Goal: Task Accomplishment & Management: Use online tool/utility

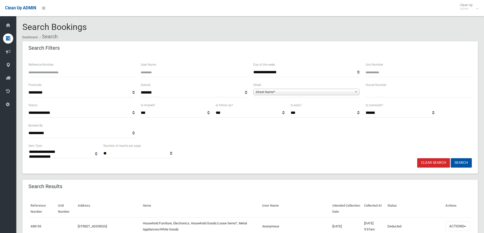
select select
click at [379, 94] on input "text" at bounding box center [419, 92] width 106 height 9
type input "**"
drag, startPoint x: 272, startPoint y: 87, endPoint x: 271, endPoint y: 91, distance: 4.6
click at [272, 93] on div "**********" at bounding box center [306, 89] width 106 height 15
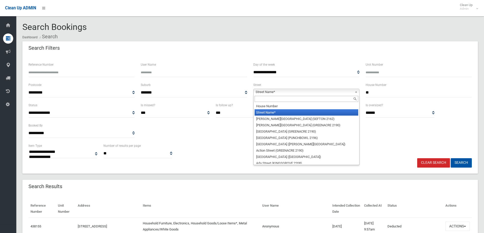
drag, startPoint x: 271, startPoint y: 91, endPoint x: 267, endPoint y: 88, distance: 4.7
click at [270, 91] on span "Street Name*" at bounding box center [304, 92] width 97 height 6
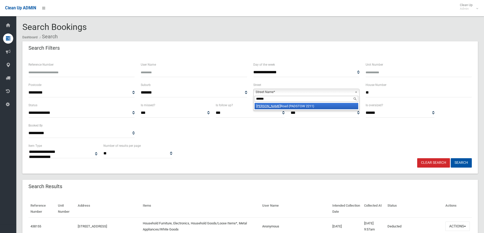
type input "******"
click at [278, 106] on li "Davies Road (PADSTOW 2211)" at bounding box center [307, 106] width 104 height 6
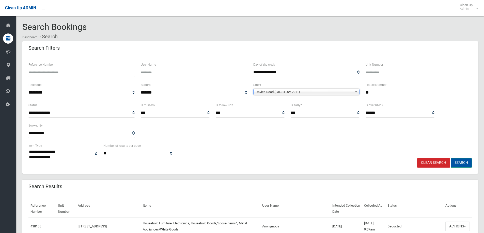
click at [459, 163] on button "Search" at bounding box center [461, 162] width 21 height 9
click at [456, 163] on button "Search" at bounding box center [461, 162] width 21 height 9
click at [462, 162] on button "Search" at bounding box center [461, 162] width 21 height 9
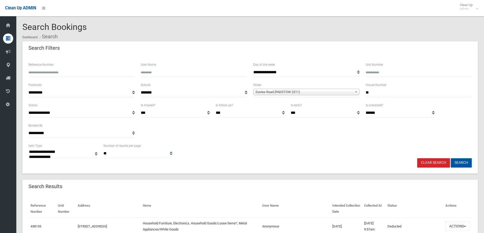
click at [458, 163] on button "Search" at bounding box center [461, 162] width 21 height 9
click at [461, 163] on button "Search" at bounding box center [461, 162] width 21 height 9
click at [460, 163] on button "Search" at bounding box center [461, 162] width 21 height 9
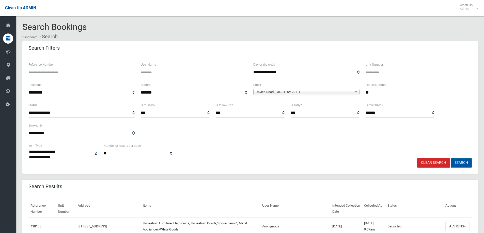
click at [460, 163] on button "Search" at bounding box center [461, 162] width 21 height 9
click at [463, 163] on button "Search" at bounding box center [461, 162] width 21 height 9
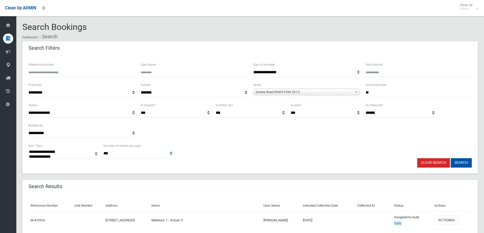
select select
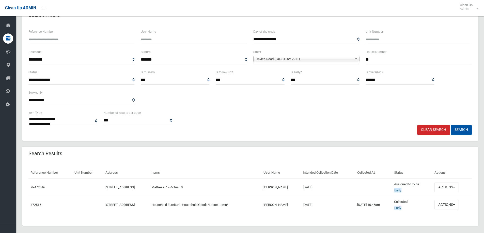
scroll to position [38, 0]
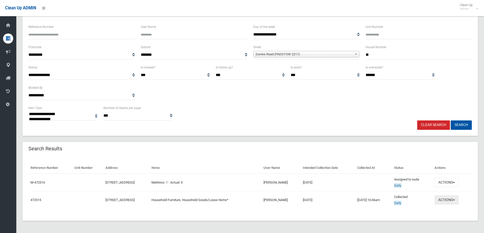
click at [450, 202] on button "Actions" at bounding box center [446, 200] width 24 height 9
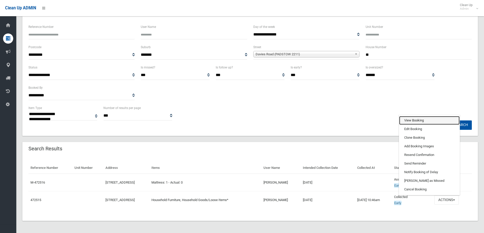
click at [414, 120] on link "View Booking" at bounding box center [429, 120] width 60 height 9
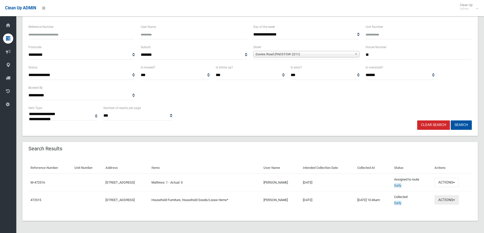
click at [445, 201] on button "Actions" at bounding box center [446, 200] width 24 height 9
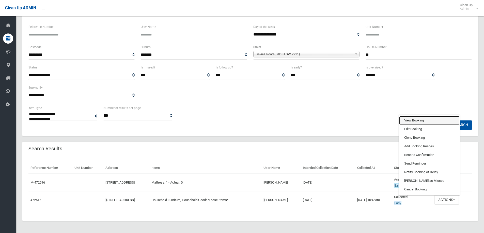
click at [412, 121] on link "View Booking" at bounding box center [429, 120] width 60 height 9
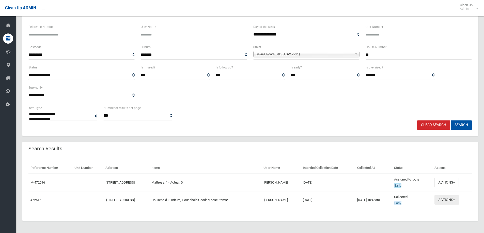
click at [453, 201] on button "Actions" at bounding box center [446, 200] width 24 height 9
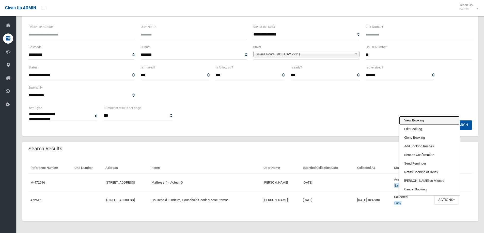
click at [415, 121] on link "View Booking" at bounding box center [429, 120] width 60 height 9
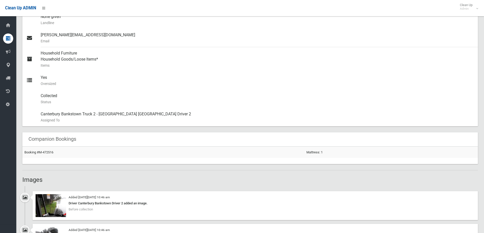
scroll to position [305, 0]
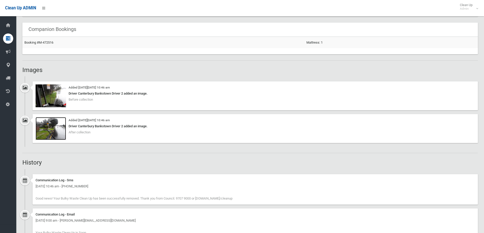
click at [55, 126] on img at bounding box center [51, 128] width 30 height 23
click at [53, 94] on img at bounding box center [51, 96] width 30 height 23
click at [56, 129] on img at bounding box center [51, 128] width 30 height 23
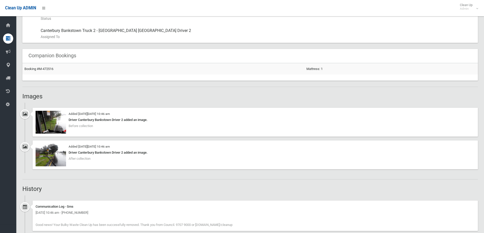
scroll to position [279, 0]
click at [47, 127] on img at bounding box center [51, 121] width 30 height 23
click at [55, 157] on img at bounding box center [51, 154] width 30 height 23
click at [57, 124] on img at bounding box center [51, 121] width 30 height 23
click at [47, 154] on img at bounding box center [51, 154] width 30 height 23
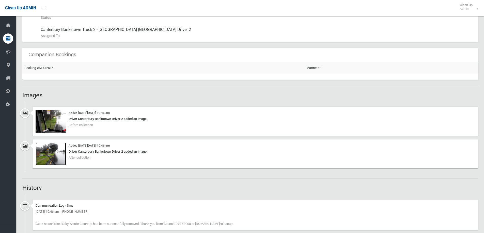
click at [54, 155] on img at bounding box center [51, 154] width 30 height 23
click at [48, 124] on img at bounding box center [51, 121] width 30 height 23
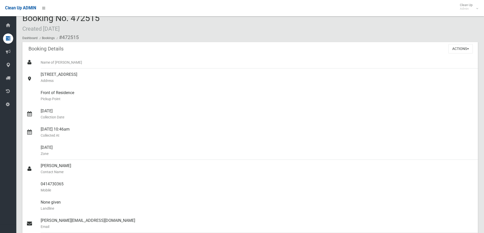
scroll to position [0, 0]
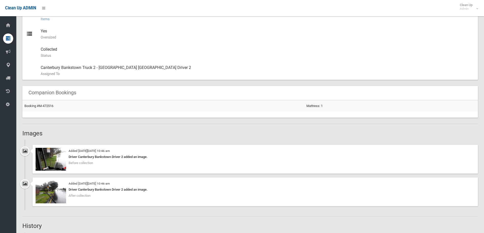
scroll to position [305, 0]
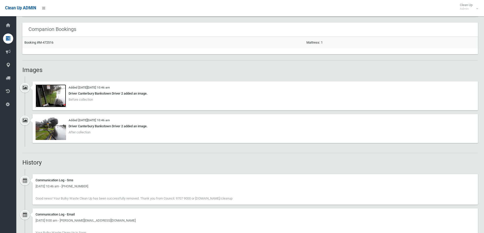
click at [52, 100] on img at bounding box center [51, 96] width 30 height 23
click at [56, 132] on img at bounding box center [51, 128] width 30 height 23
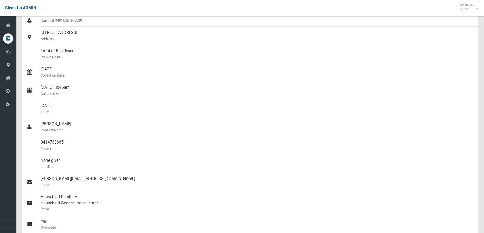
scroll to position [0, 0]
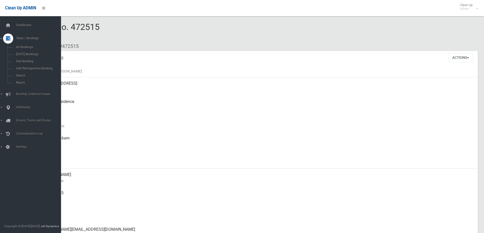
click at [8, 38] on icon at bounding box center [8, 39] width 5 height 10
click at [13, 40] on link "Tasks / Bookings" at bounding box center [32, 39] width 65 height 10
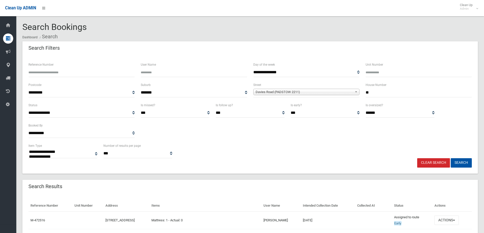
select select
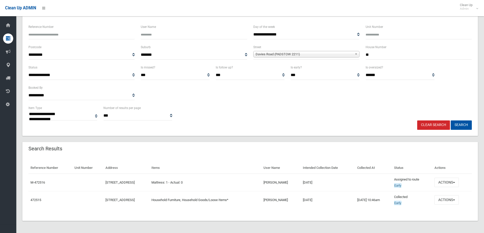
click at [226, 180] on td "Mattress: 1 - Actual: 0" at bounding box center [205, 183] width 112 height 18
click at [455, 183] on button "Actions" at bounding box center [446, 182] width 24 height 9
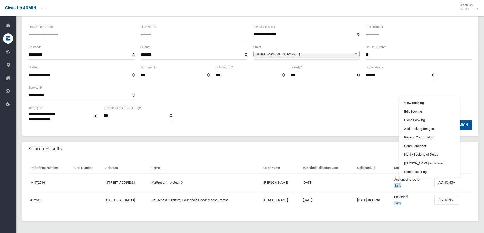
click at [314, 84] on div "**********" at bounding box center [249, 85] width 449 height 41
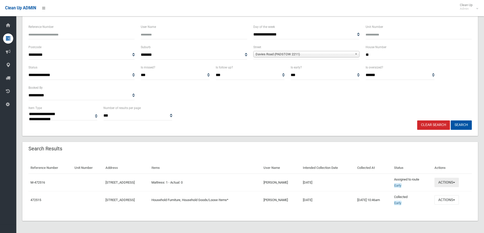
click at [446, 183] on button "Actions" at bounding box center [446, 182] width 24 height 9
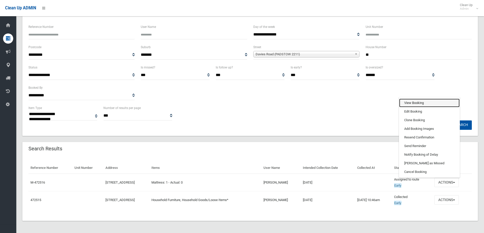
click at [411, 102] on link "View Booking" at bounding box center [429, 103] width 60 height 9
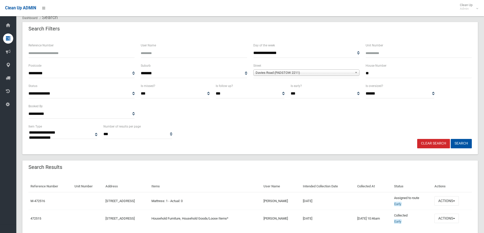
scroll to position [0, 0]
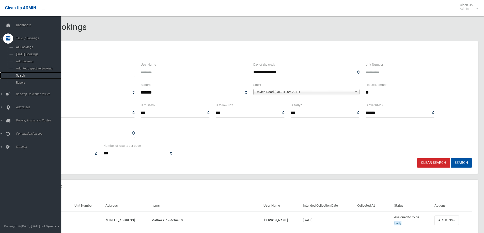
click at [19, 75] on span "Search" at bounding box center [37, 76] width 46 height 4
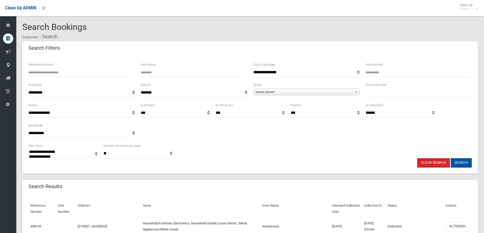
select select
